Goal: Task Accomplishment & Management: Manage account settings

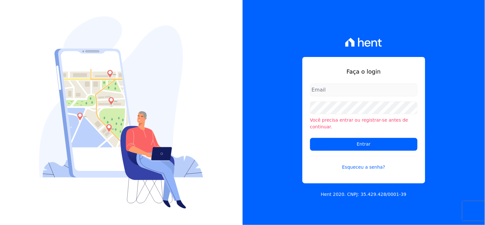
click at [342, 90] on input "email" at bounding box center [363, 89] width 107 height 13
type input "ivete@ribeirocervantes.com.br"
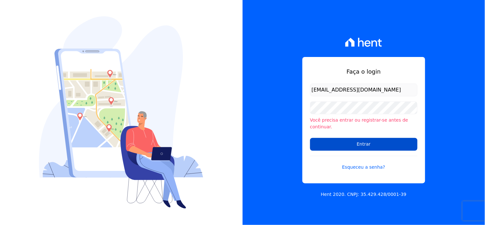
click at [340, 140] on input "Entrar" at bounding box center [363, 144] width 107 height 13
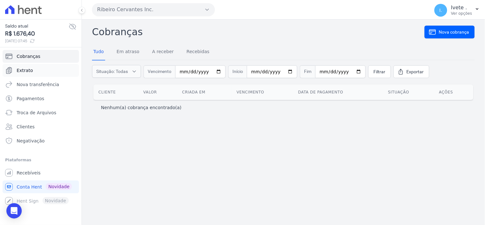
click at [24, 68] on span "Extrato" at bounding box center [25, 70] width 16 height 6
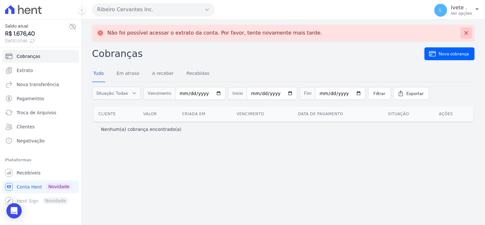
click at [465, 31] on icon at bounding box center [467, 33] width 4 height 4
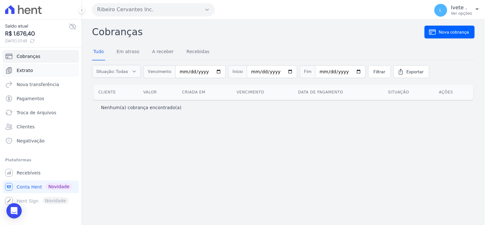
click at [29, 71] on span "Extrato" at bounding box center [25, 70] width 16 height 6
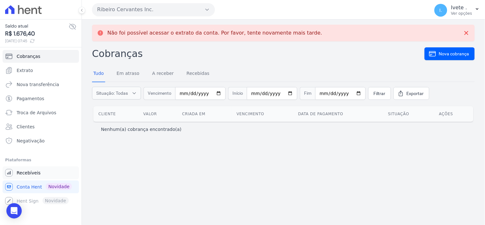
click at [26, 172] on span "Recebíveis" at bounding box center [29, 173] width 24 height 6
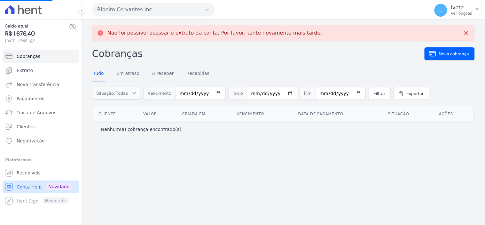
click at [28, 187] on span "Conta Hent" at bounding box center [29, 187] width 25 height 6
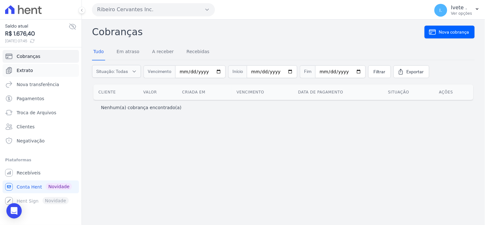
click at [27, 72] on span "Extrato" at bounding box center [25, 70] width 16 height 6
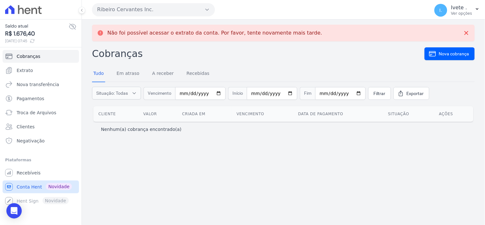
click at [22, 186] on span "Conta Hent" at bounding box center [29, 187] width 25 height 6
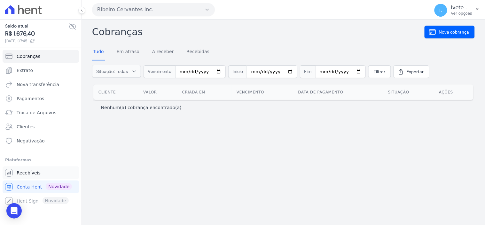
click at [20, 171] on span "Recebíveis" at bounding box center [29, 173] width 24 height 6
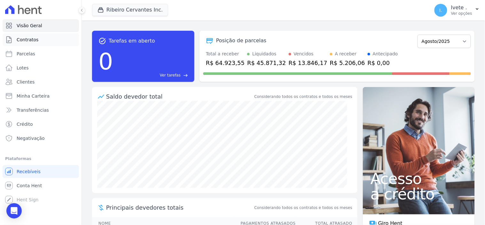
click at [25, 39] on span "Contratos" at bounding box center [28, 39] width 22 height 6
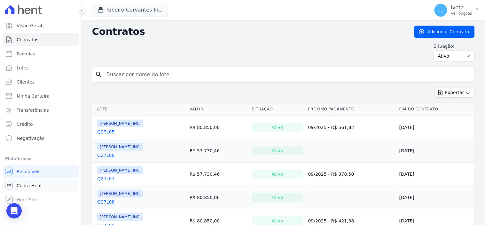
click at [25, 186] on span "Conta Hent" at bounding box center [29, 185] width 25 height 6
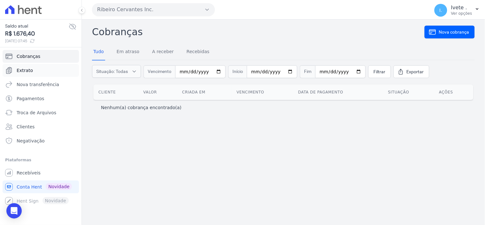
click at [28, 69] on span "Extrato" at bounding box center [25, 70] width 16 height 6
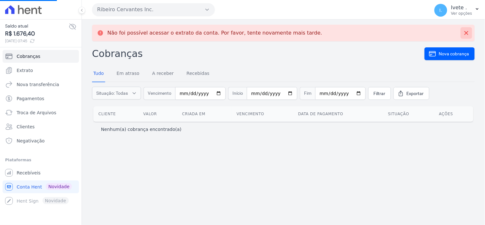
click at [463, 34] on button at bounding box center [467, 33] width 12 height 12
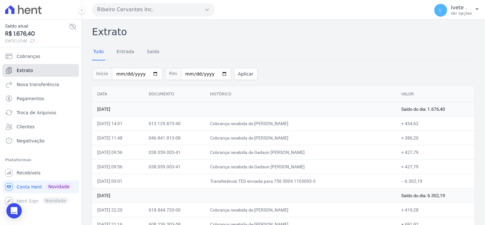
click at [20, 72] on span "Extrato" at bounding box center [25, 70] width 16 height 6
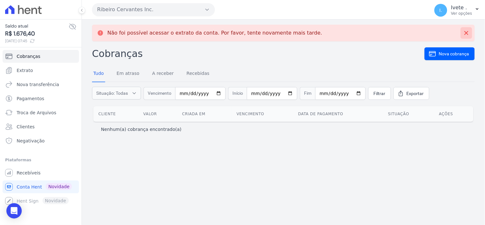
click at [468, 32] on icon at bounding box center [467, 33] width 6 height 6
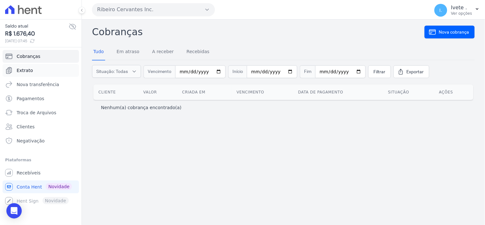
click at [23, 69] on span "Extrato" at bounding box center [25, 70] width 16 height 6
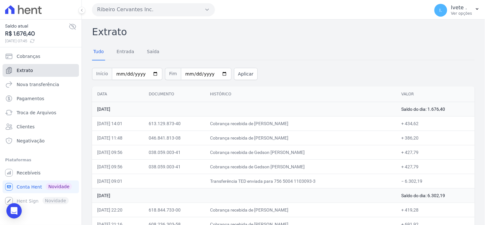
click at [23, 69] on span "Extrato" at bounding box center [25, 70] width 16 height 6
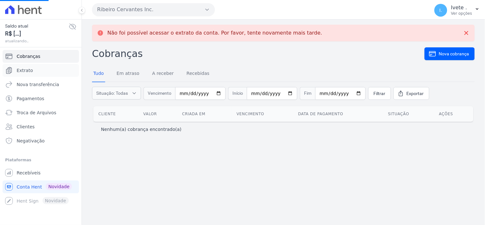
click at [23, 69] on span "Extrato" at bounding box center [25, 70] width 16 height 6
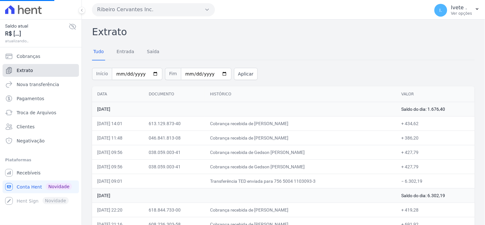
click at [23, 69] on span "Extrato" at bounding box center [25, 70] width 16 height 6
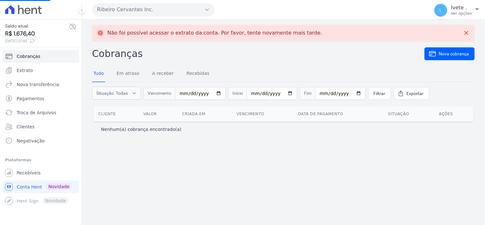
click at [23, 69] on span "Extrato" at bounding box center [25, 70] width 16 height 6
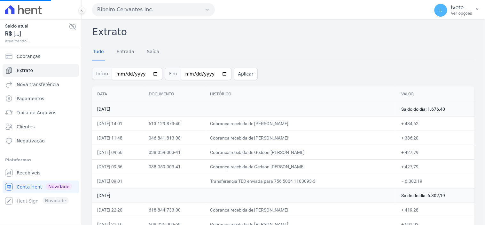
click at [23, 69] on span "Extrato" at bounding box center [25, 70] width 16 height 6
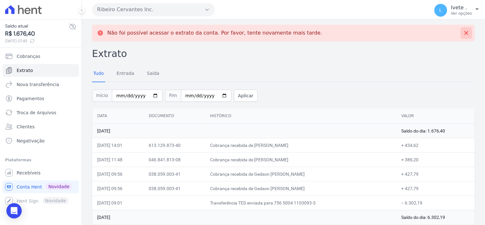
click at [464, 31] on icon at bounding box center [467, 33] width 6 height 6
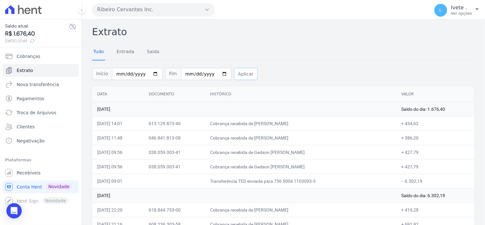
click at [244, 72] on button "Aplicar" at bounding box center [246, 74] width 24 height 12
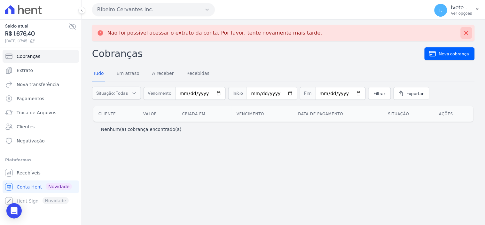
click at [464, 33] on icon at bounding box center [467, 33] width 6 height 6
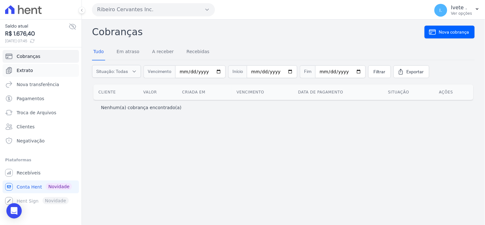
click at [24, 68] on span "Extrato" at bounding box center [25, 70] width 16 height 6
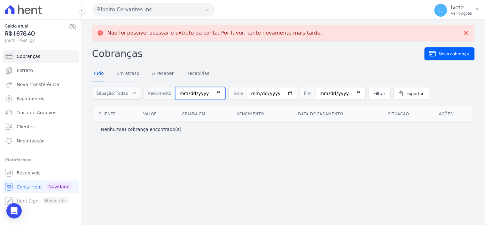
click at [216, 93] on input "date" at bounding box center [200, 93] width 51 height 13
type input "2025-08-01"
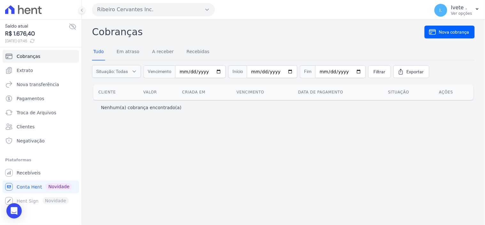
click at [287, 93] on th "Vencimento" at bounding box center [262, 91] width 61 height 15
click at [281, 68] on input "date" at bounding box center [272, 71] width 51 height 13
click at [283, 69] on input "date" at bounding box center [272, 71] width 51 height 13
click at [348, 69] on input "date" at bounding box center [340, 71] width 51 height 13
click at [285, 69] on input "2025-08-31" at bounding box center [272, 71] width 51 height 13
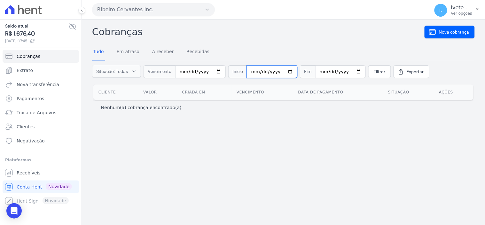
type input "[DATE]"
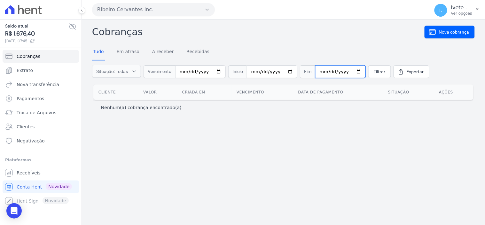
click at [347, 72] on input "date" at bounding box center [340, 71] width 51 height 13
type input "2025-08-31"
click at [374, 73] on span "Filtrar" at bounding box center [380, 71] width 12 height 6
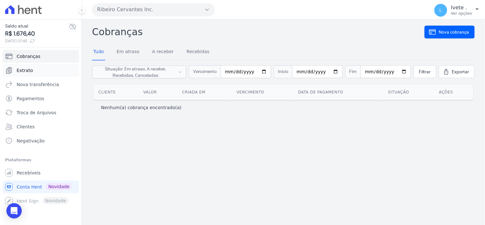
click at [25, 70] on span "Extrato" at bounding box center [25, 70] width 16 height 6
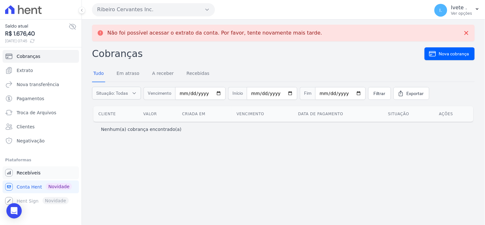
click at [22, 174] on span "Recebíveis" at bounding box center [29, 173] width 24 height 6
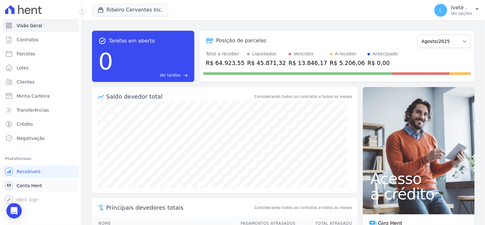
click at [28, 186] on span "Conta Hent" at bounding box center [29, 185] width 25 height 6
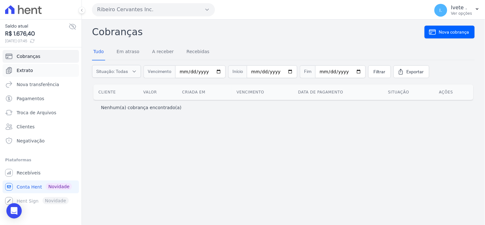
click at [28, 72] on span "Extrato" at bounding box center [25, 70] width 16 height 6
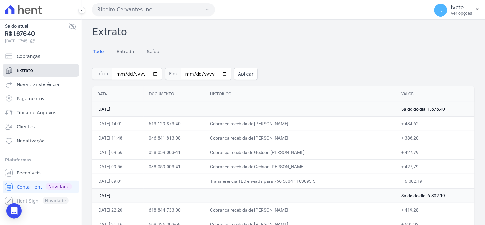
click at [24, 71] on span "Extrato" at bounding box center [25, 70] width 16 height 6
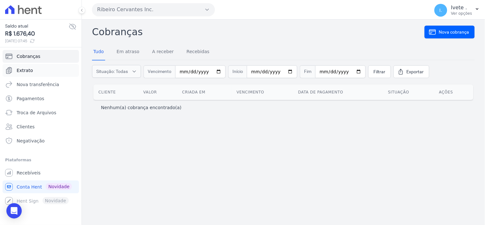
click at [28, 71] on span "Extrato" at bounding box center [25, 70] width 16 height 6
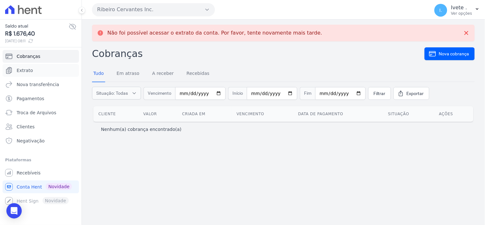
click at [28, 71] on span "Extrato" at bounding box center [25, 70] width 16 height 6
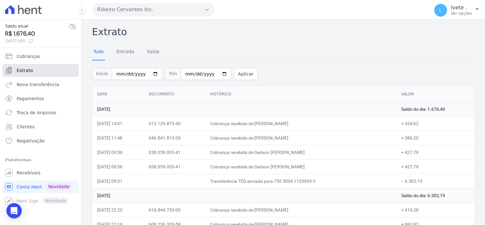
click at [28, 71] on span "Extrato" at bounding box center [25, 70] width 16 height 6
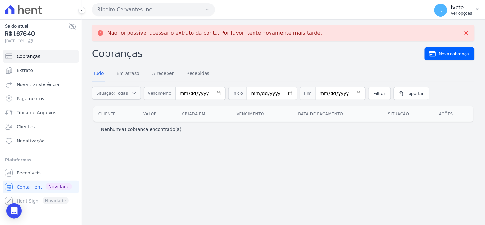
click at [442, 12] on span "I." at bounding box center [441, 10] width 3 height 4
click at [430, 24] on link "Logout" at bounding box center [444, 28] width 82 height 12
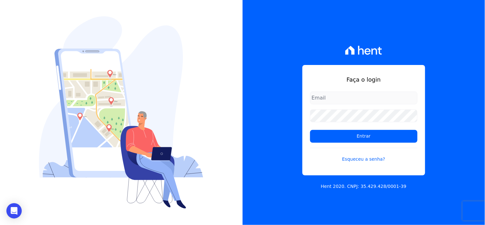
click at [322, 97] on input "email" at bounding box center [363, 97] width 107 height 13
click at [327, 99] on input "email" at bounding box center [363, 97] width 107 height 13
type input "ivete@ribeirocervantes.com.br"
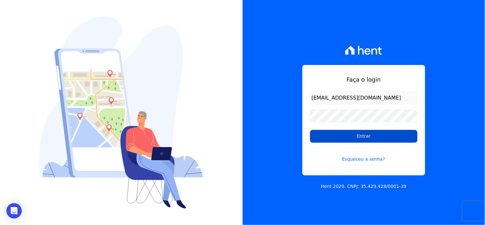
click at [356, 132] on input "Entrar" at bounding box center [363, 136] width 107 height 13
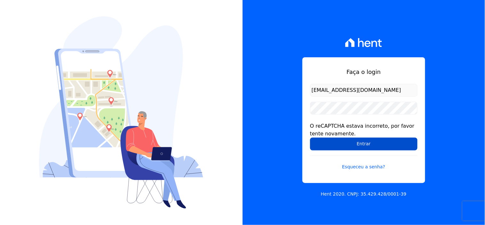
click at [346, 140] on input "Entrar" at bounding box center [363, 144] width 107 height 13
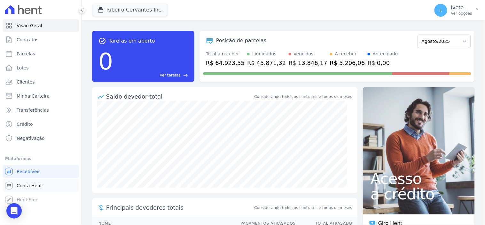
click at [24, 186] on span "Conta Hent" at bounding box center [29, 185] width 25 height 6
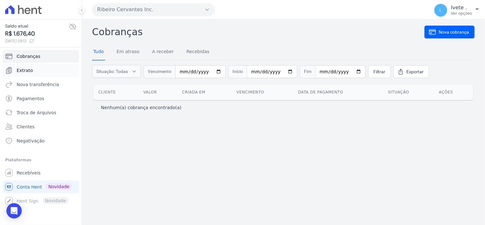
click at [32, 72] on link "Extrato" at bounding box center [41, 70] width 76 height 13
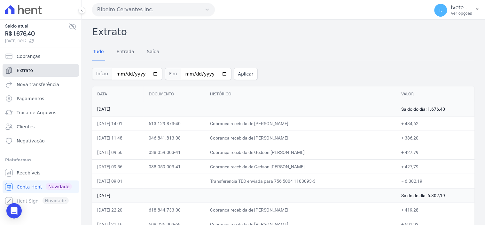
click at [32, 72] on link "Extrato" at bounding box center [41, 70] width 76 height 13
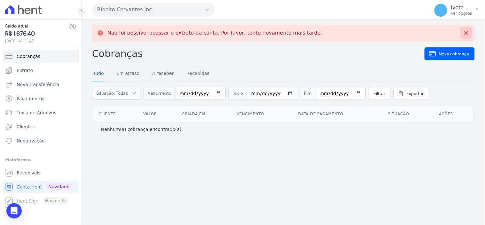
click at [467, 33] on icon at bounding box center [467, 33] width 4 height 4
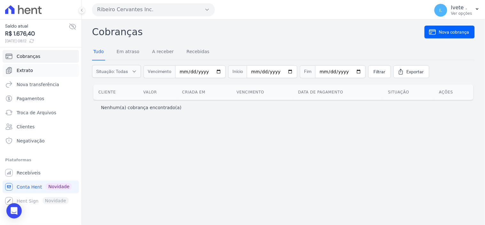
click at [39, 69] on link "Extrato" at bounding box center [41, 70] width 76 height 13
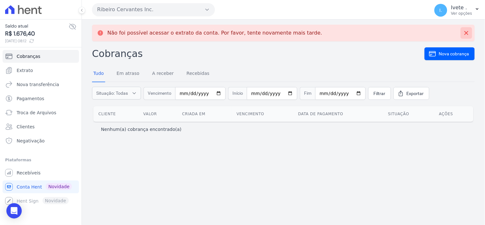
click at [468, 31] on icon at bounding box center [467, 33] width 6 height 6
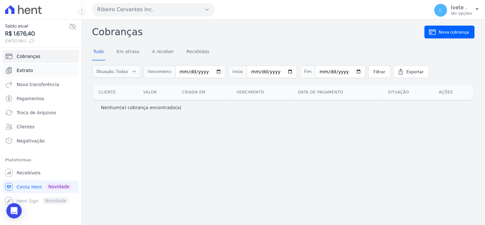
click at [22, 66] on link "Extrato" at bounding box center [41, 70] width 76 height 13
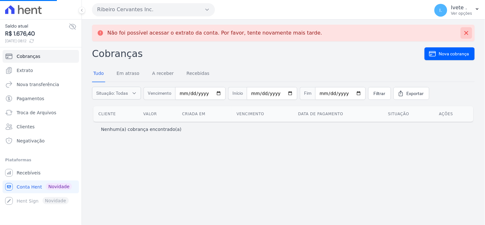
click at [464, 32] on icon at bounding box center [467, 33] width 6 height 6
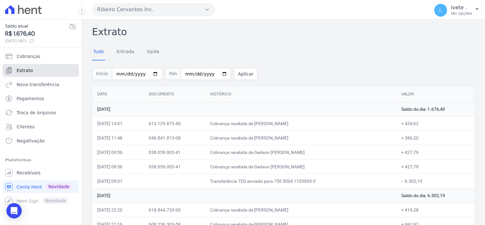
click at [40, 69] on link "Extrato" at bounding box center [41, 70] width 76 height 13
click at [34, 42] on icon at bounding box center [32, 41] width 4 height 4
